Goal: Find specific page/section: Find specific page/section

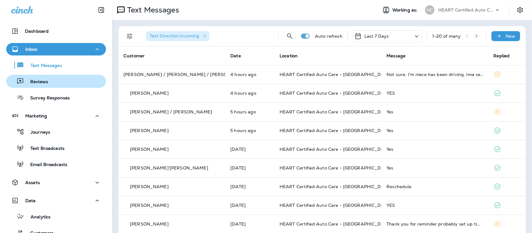
click at [40, 81] on p "Reviews" at bounding box center [36, 82] width 24 height 6
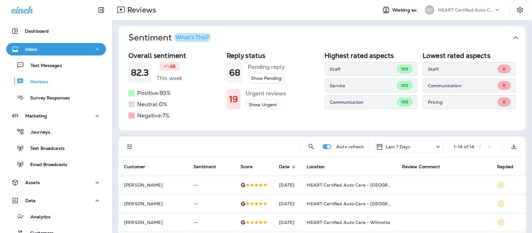
click at [511, 37] on icon "button" at bounding box center [516, 38] width 10 height 10
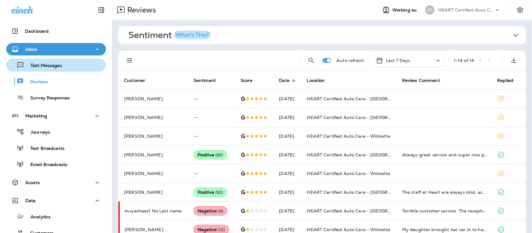
click at [44, 68] on p "Text Messages" at bounding box center [43, 66] width 38 height 6
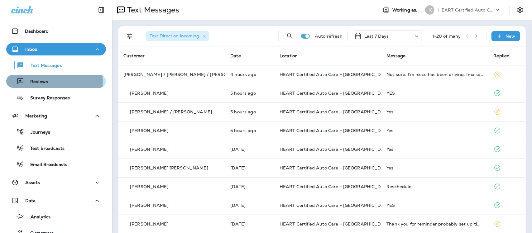
click at [39, 82] on p "Reviews" at bounding box center [36, 82] width 24 height 6
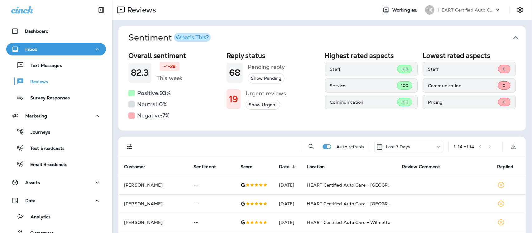
click at [513, 37] on icon "button" at bounding box center [515, 37] width 5 height 3
